Goal: Transaction & Acquisition: Purchase product/service

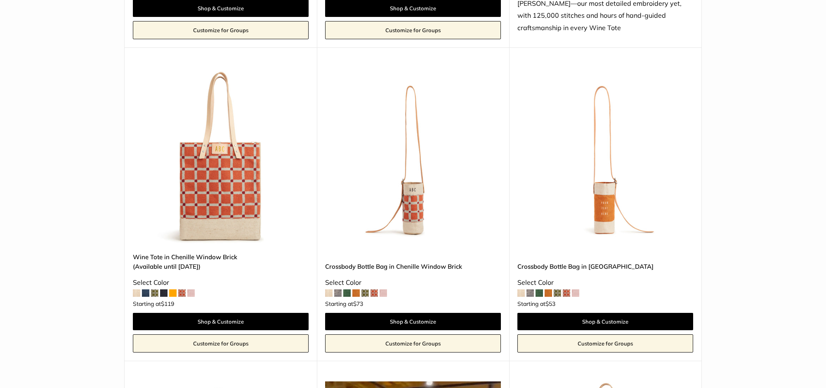
scroll to position [1325, 0]
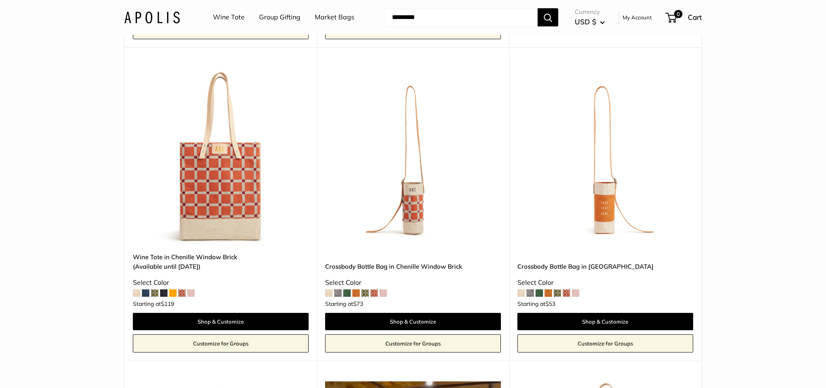
click at [153, 296] on span at bounding box center [154, 292] width 7 height 7
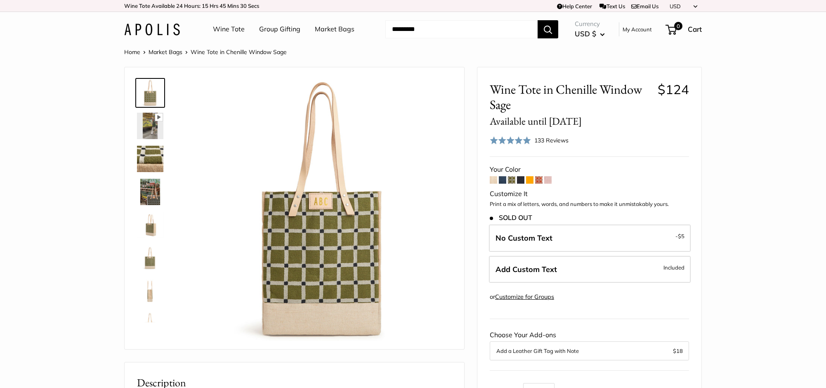
click at [539, 182] on span at bounding box center [538, 179] width 7 height 7
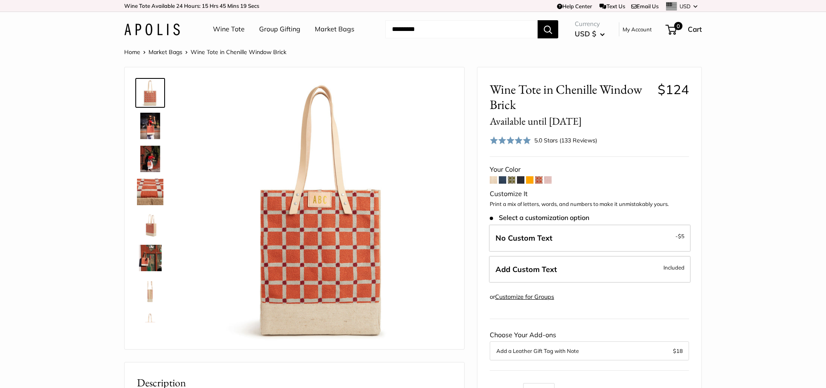
click at [511, 182] on span at bounding box center [511, 179] width 7 height 7
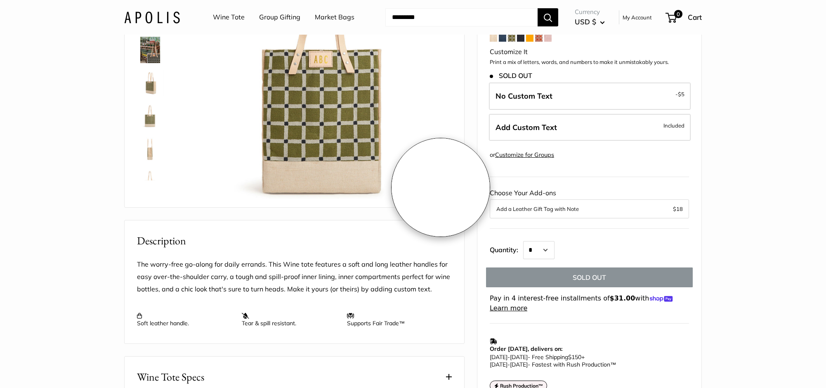
scroll to position [148, 0]
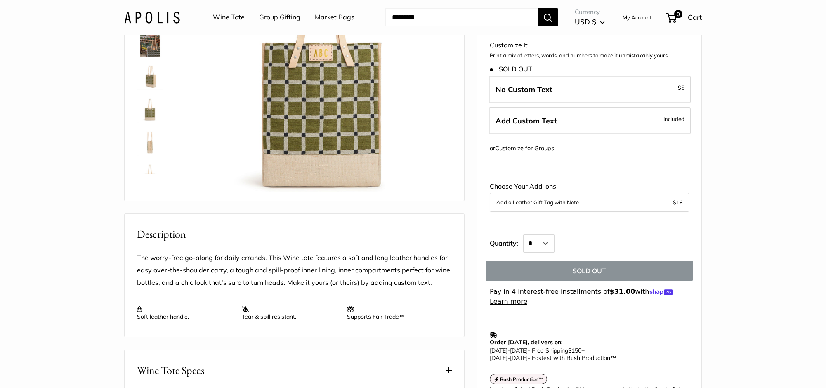
click at [226, 16] on link "Wine Tote" at bounding box center [229, 17] width 32 height 12
